Goal: Task Accomplishment & Management: Manage account settings

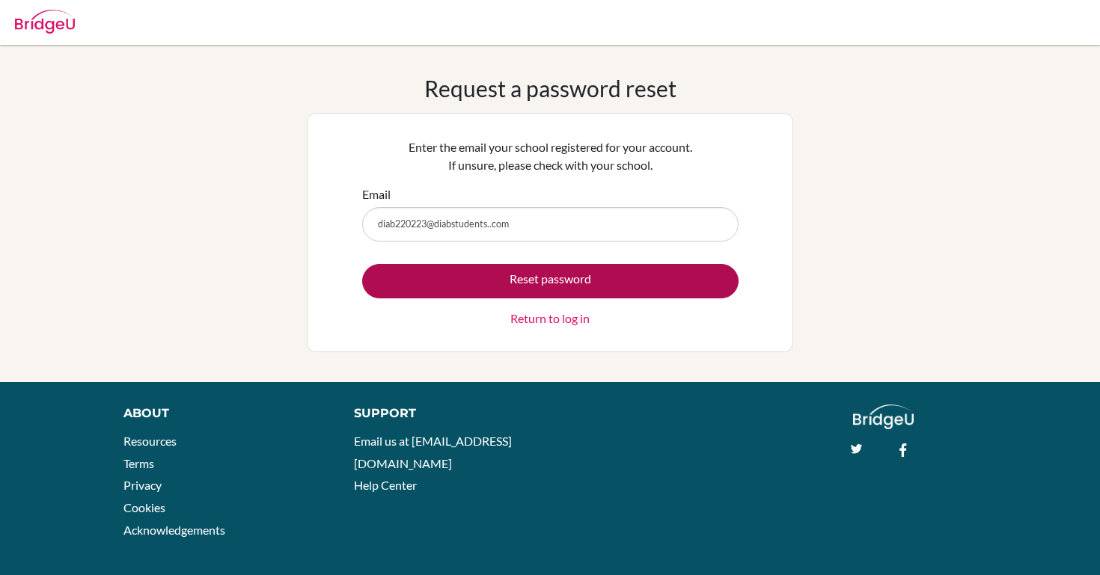
click at [544, 279] on button "Reset password" at bounding box center [550, 281] width 376 height 34
type input "[EMAIL_ADDRESS][DOMAIN_NAME]"
click at [524, 275] on button "Reset password" at bounding box center [550, 281] width 376 height 34
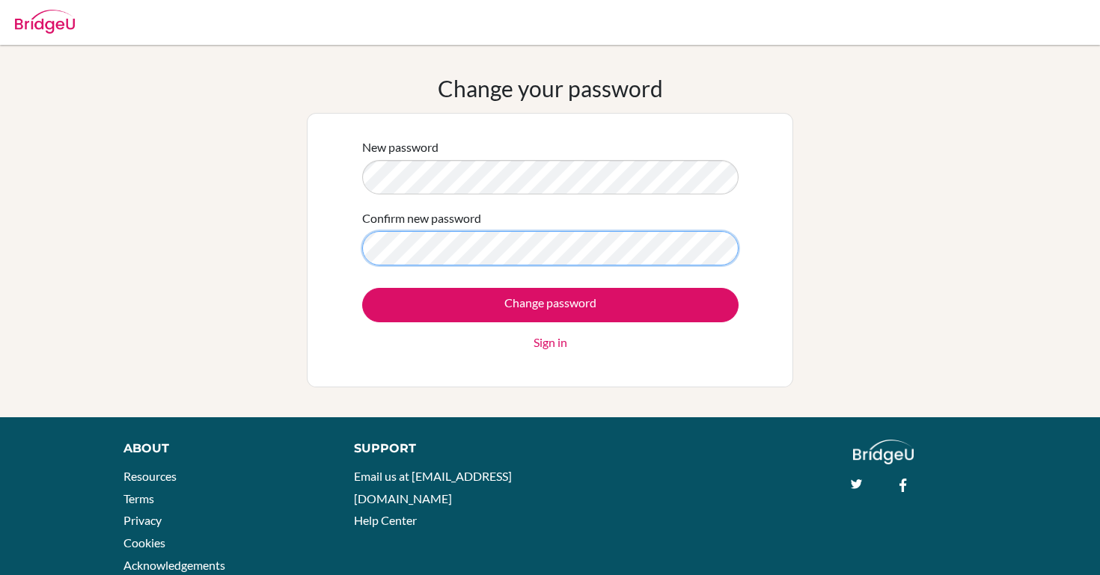
click at [550, 305] on input "Change password" at bounding box center [550, 305] width 376 height 34
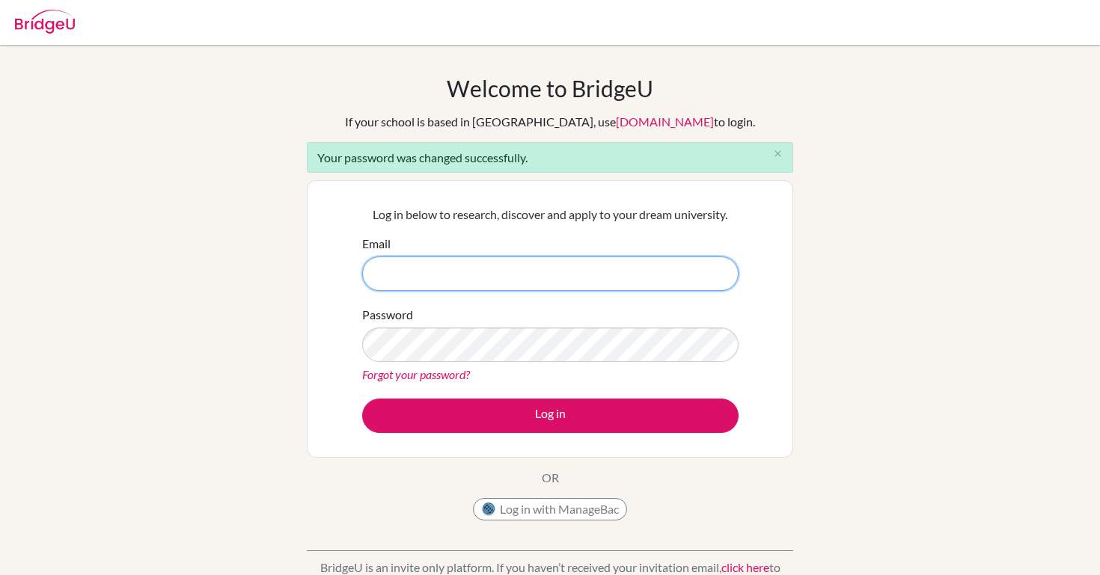
type input "D"
type input "[EMAIL_ADDRESS][DOMAIN_NAME]"
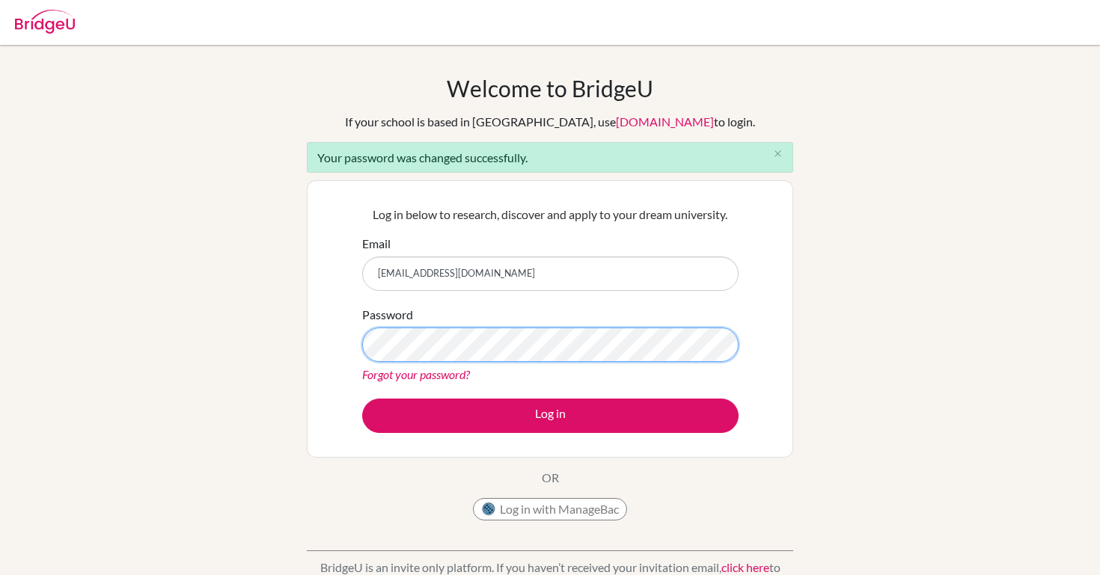
click at [550, 415] on button "Log in" at bounding box center [550, 416] width 376 height 34
